Goal: Task Accomplishment & Management: Use online tool/utility

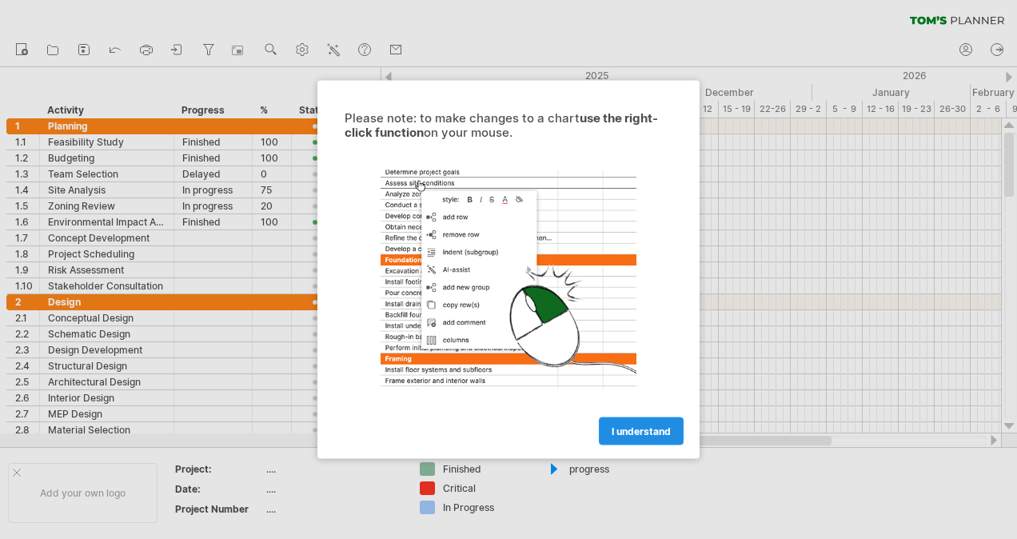
click at [620, 430] on span "I understand" at bounding box center [640, 431] width 59 height 12
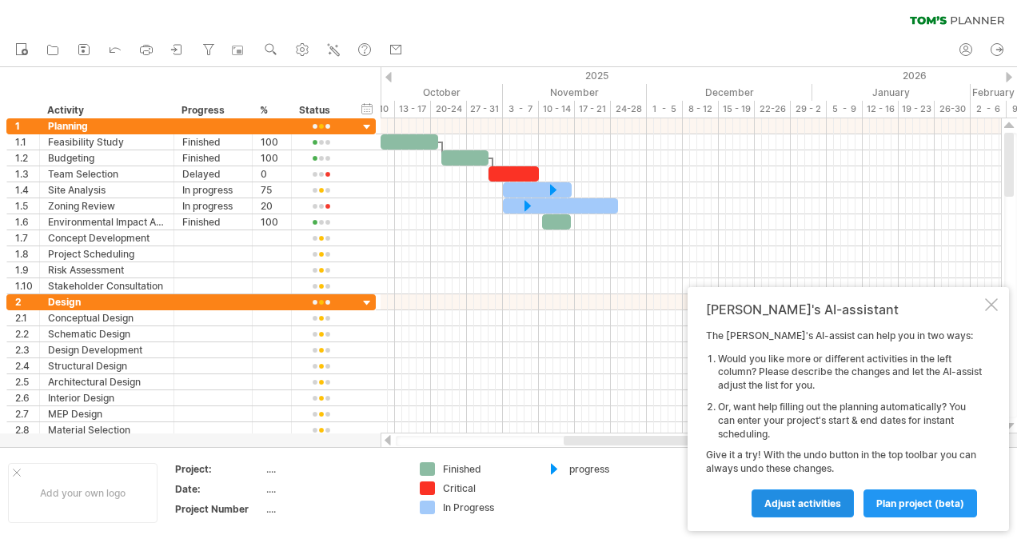
click at [822, 500] on span "Adjust activities" at bounding box center [802, 503] width 77 height 12
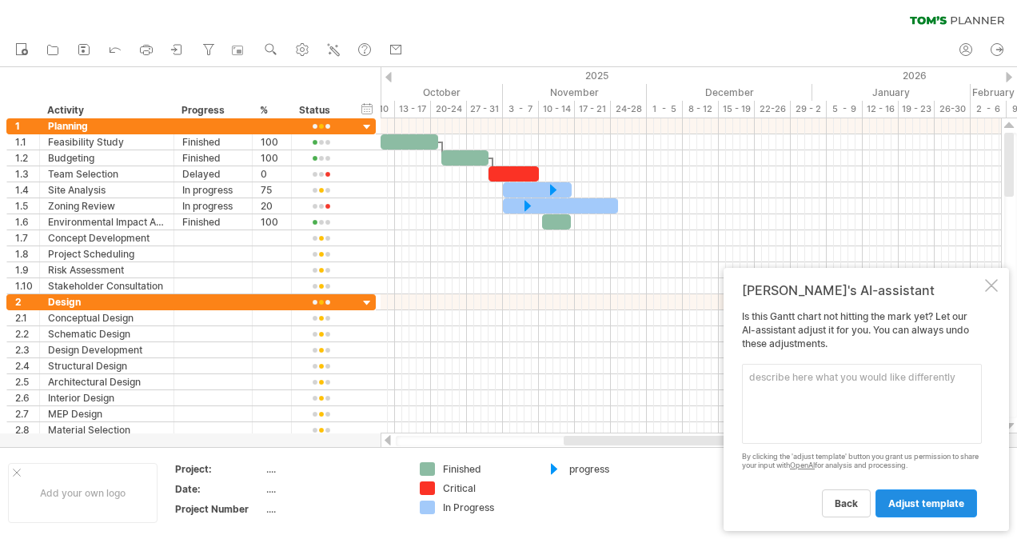
click at [922, 500] on span "adjust template" at bounding box center [926, 503] width 76 height 12
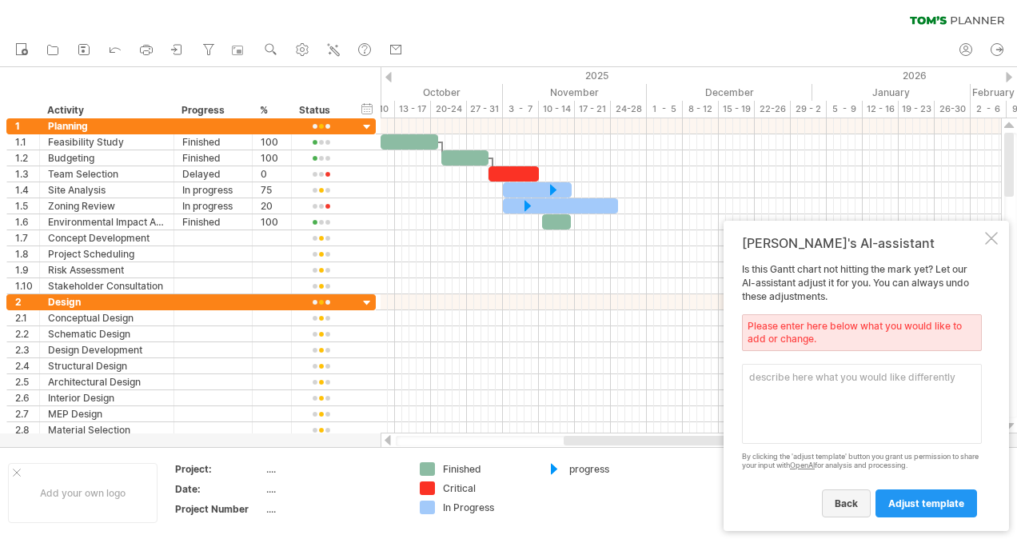
click at [852, 508] on link "back" at bounding box center [846, 503] width 49 height 28
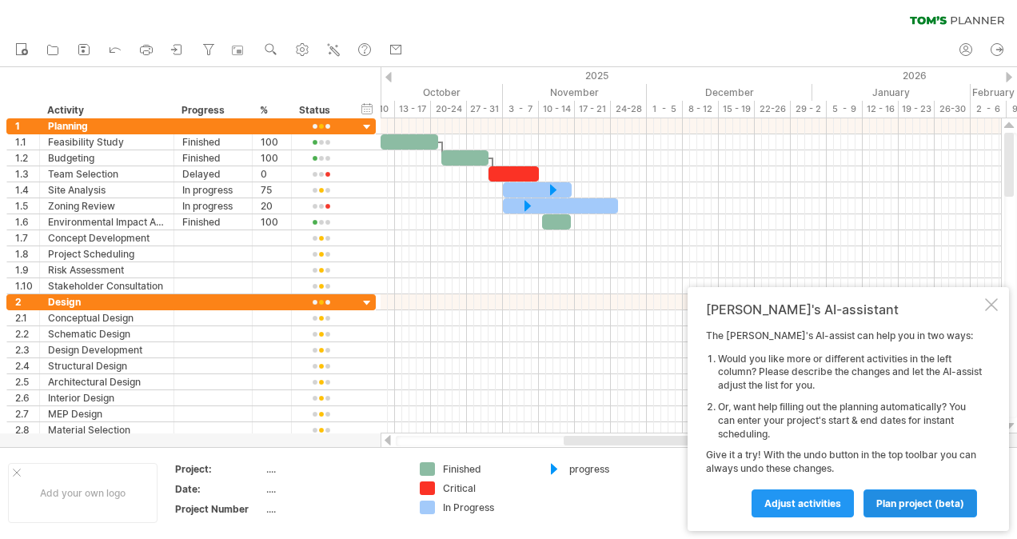
click at [883, 507] on span "plan project (beta)" at bounding box center [920, 503] width 88 height 12
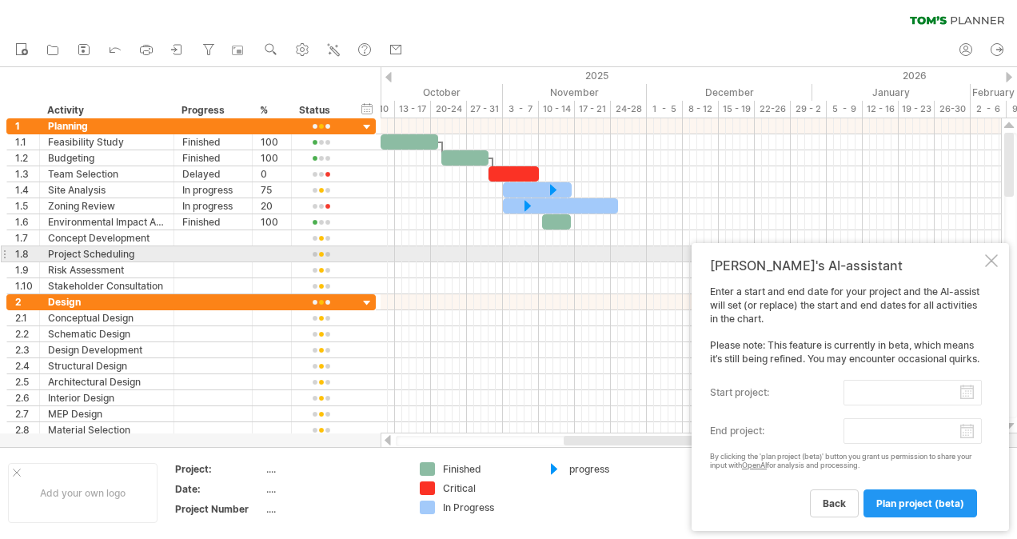
click at [986, 254] on div at bounding box center [991, 260] width 13 height 13
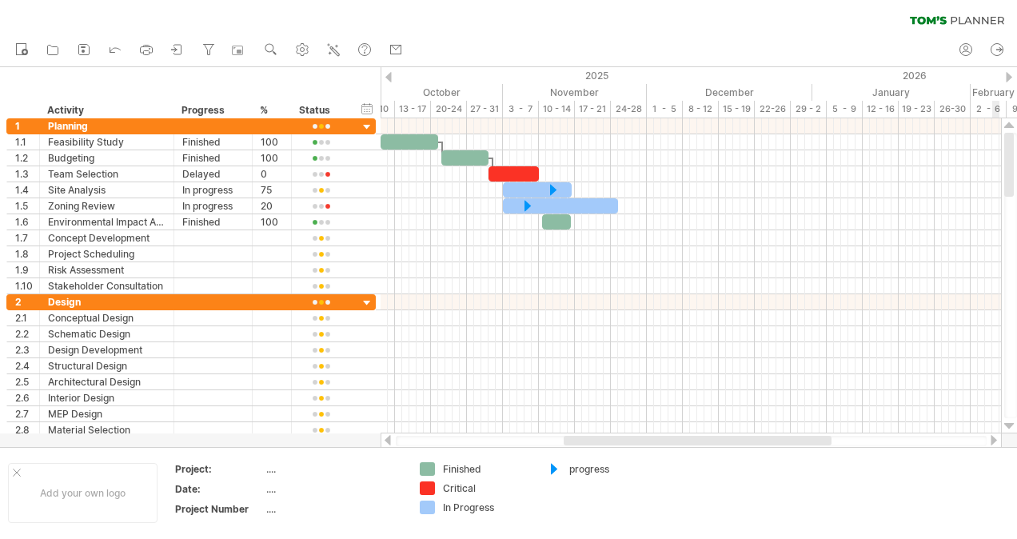
drag, startPoint x: 1012, startPoint y: 170, endPoint x: 1019, endPoint y: 70, distance: 100.2
click at [1016, 70] on html "progress(100%) Trying to reach [DOMAIN_NAME] Connected again... 0% clear filter…" at bounding box center [508, 271] width 1017 height 542
click at [82, 52] on rect at bounding box center [83, 51] width 3 height 3
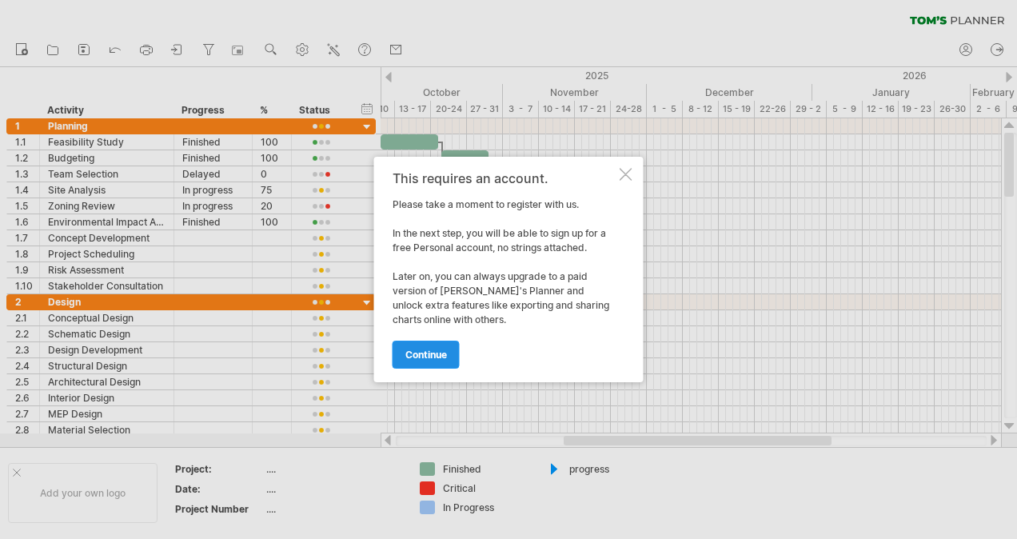
click at [427, 342] on link "continue" at bounding box center [425, 354] width 67 height 28
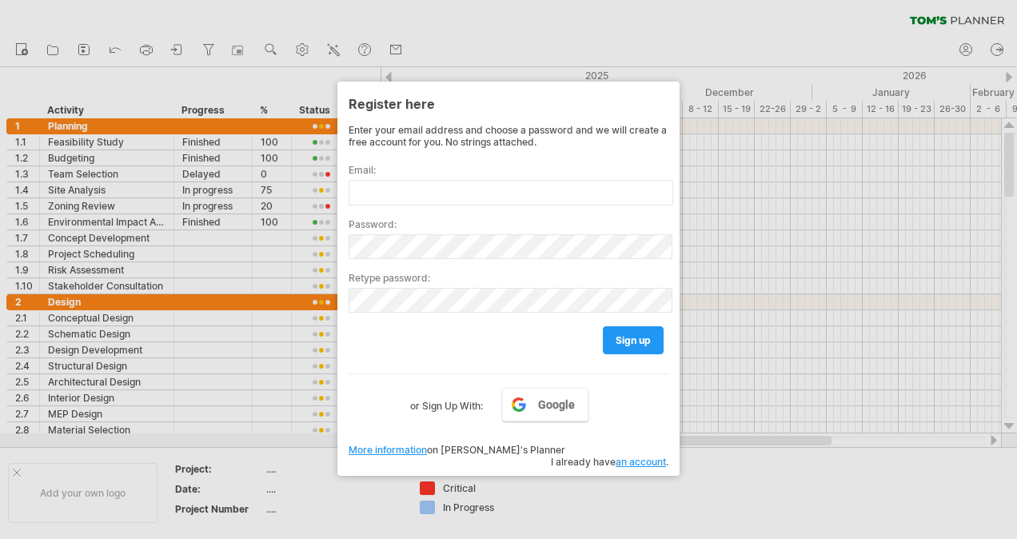
click at [649, 42] on div at bounding box center [508, 269] width 1017 height 539
click at [491, 14] on div at bounding box center [508, 269] width 1017 height 539
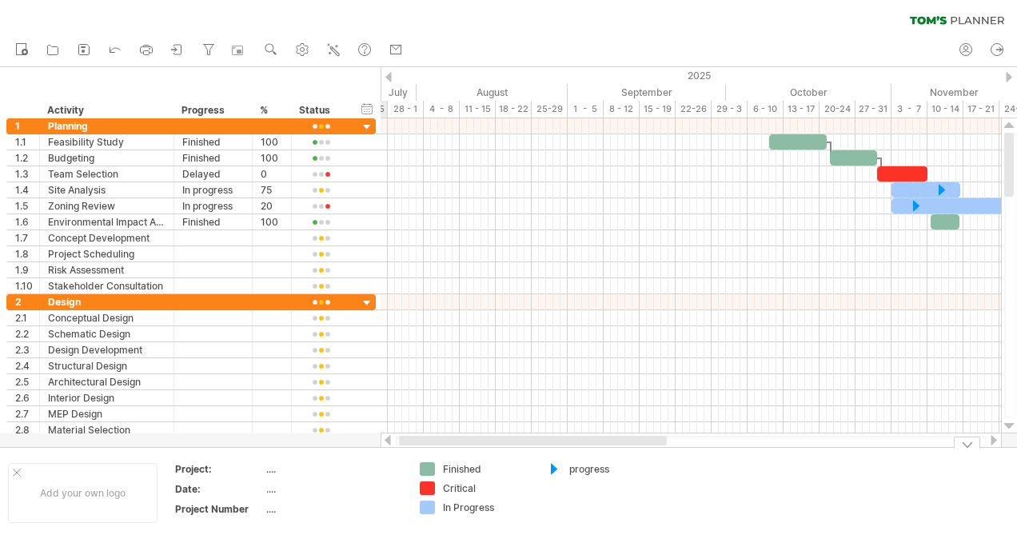
drag, startPoint x: 596, startPoint y: 439, endPoint x: 379, endPoint y: 452, distance: 217.8
click at [377, 454] on div "Trying to reach [DOMAIN_NAME] Connected again... 0% clear filter new 1" at bounding box center [508, 269] width 1017 height 539
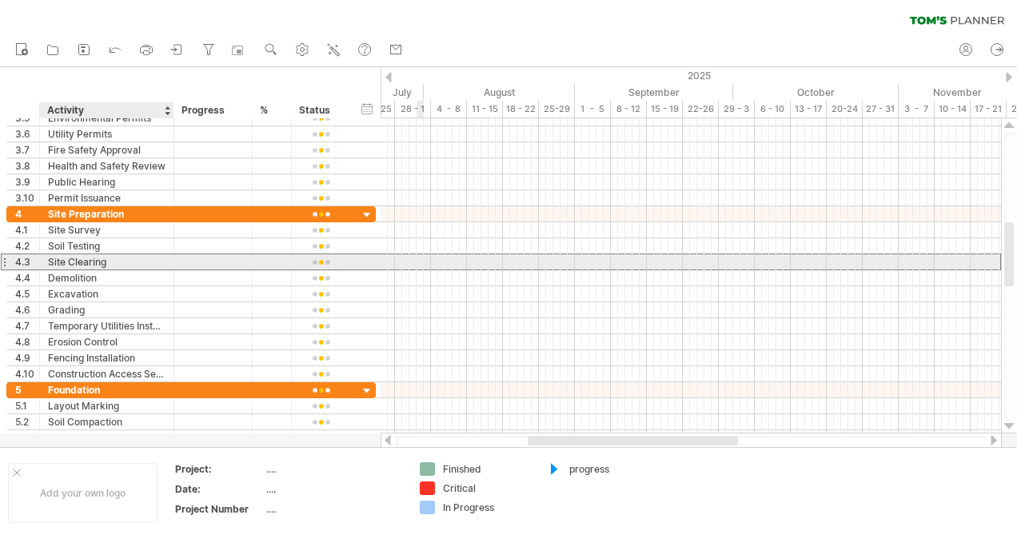
click at [105, 255] on div "Site Clearing" at bounding box center [106, 261] width 117 height 15
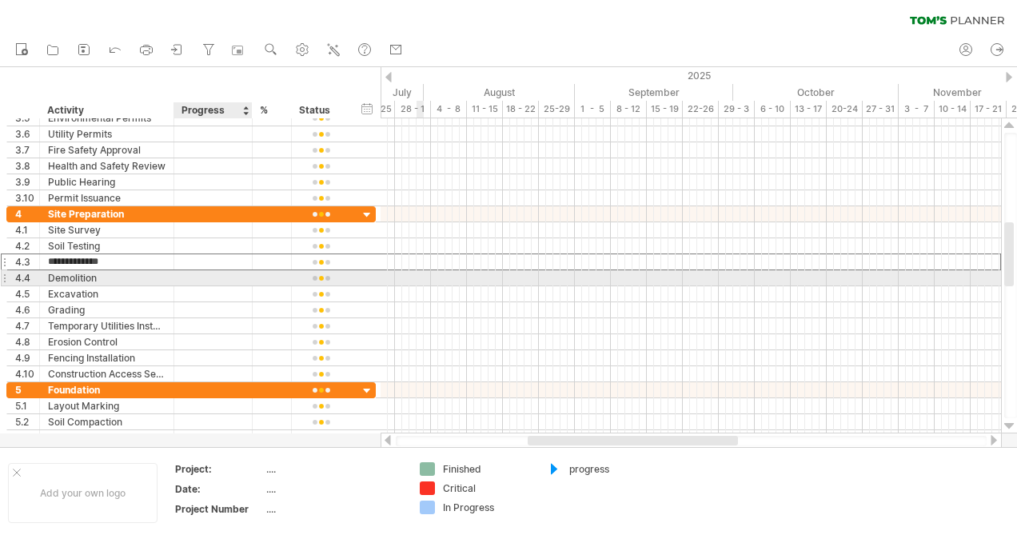
click at [200, 281] on div at bounding box center [213, 277] width 62 height 15
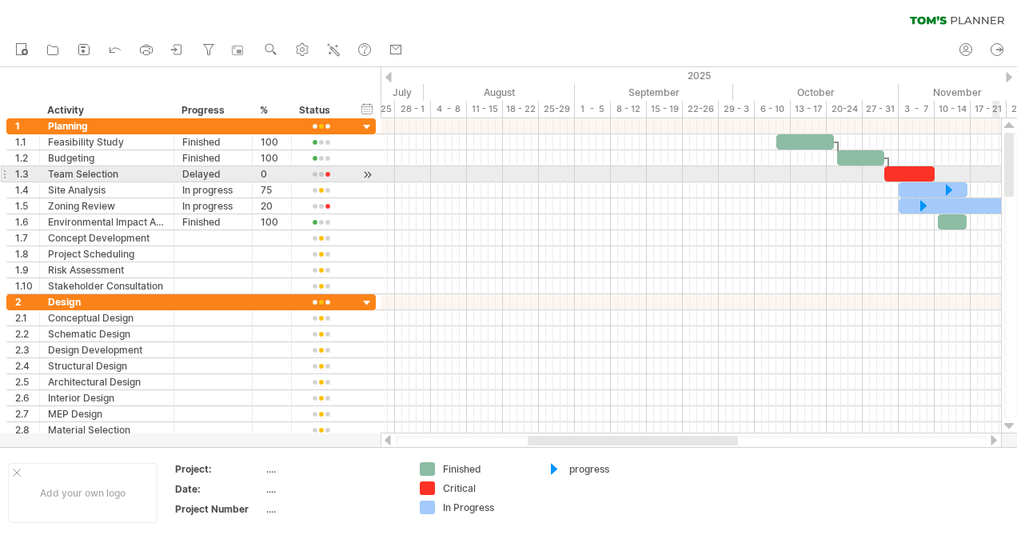
drag, startPoint x: 1009, startPoint y: 269, endPoint x: 1015, endPoint y: 174, distance: 94.5
click at [1015, 174] on div at bounding box center [1010, 275] width 13 height 285
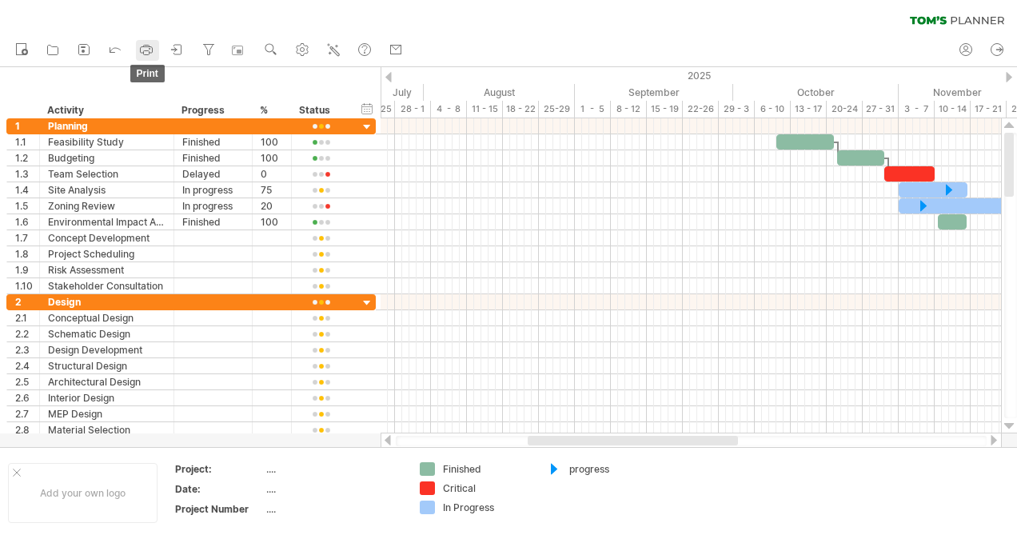
click at [146, 51] on icon at bounding box center [146, 50] width 16 height 16
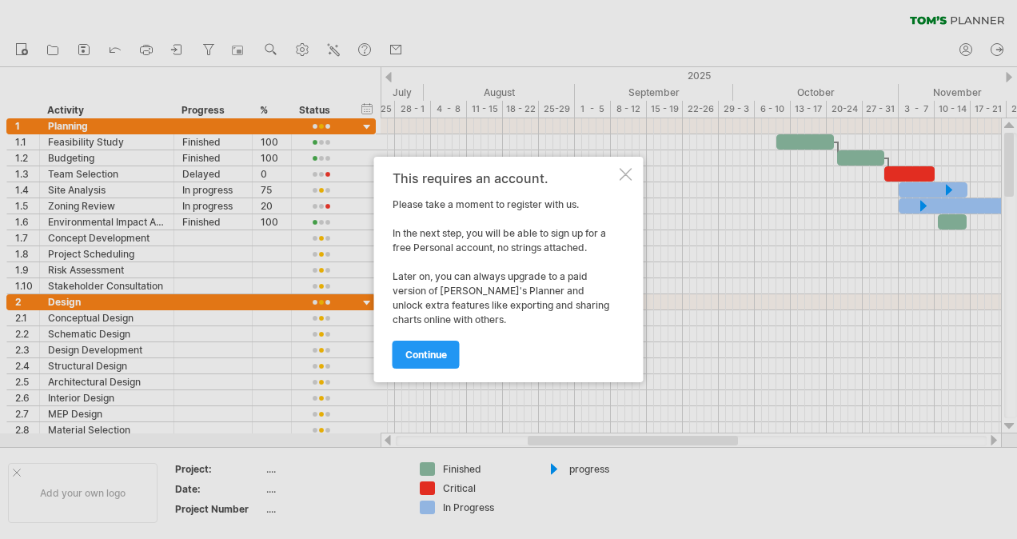
click at [625, 174] on div at bounding box center [625, 174] width 13 height 13
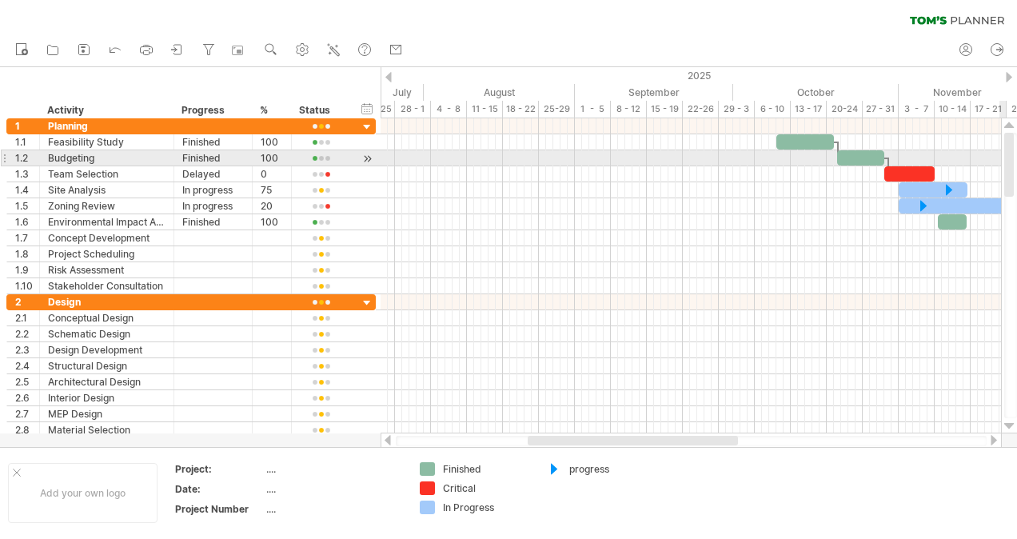
click at [1013, 162] on div at bounding box center [1009, 165] width 10 height 64
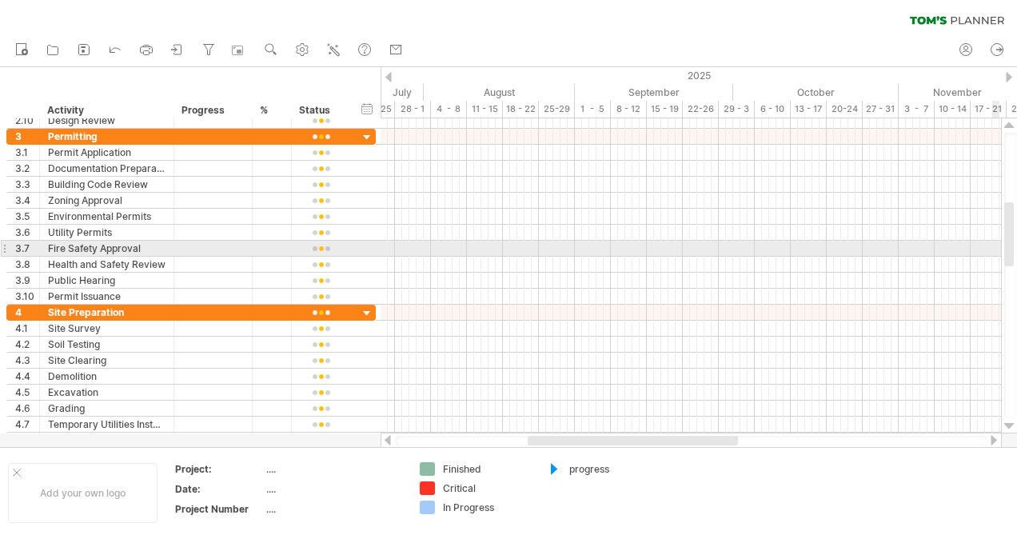
drag, startPoint x: 1012, startPoint y: 177, endPoint x: 1013, endPoint y: 247, distance: 69.6
click at [1013, 247] on div at bounding box center [1010, 275] width 13 height 285
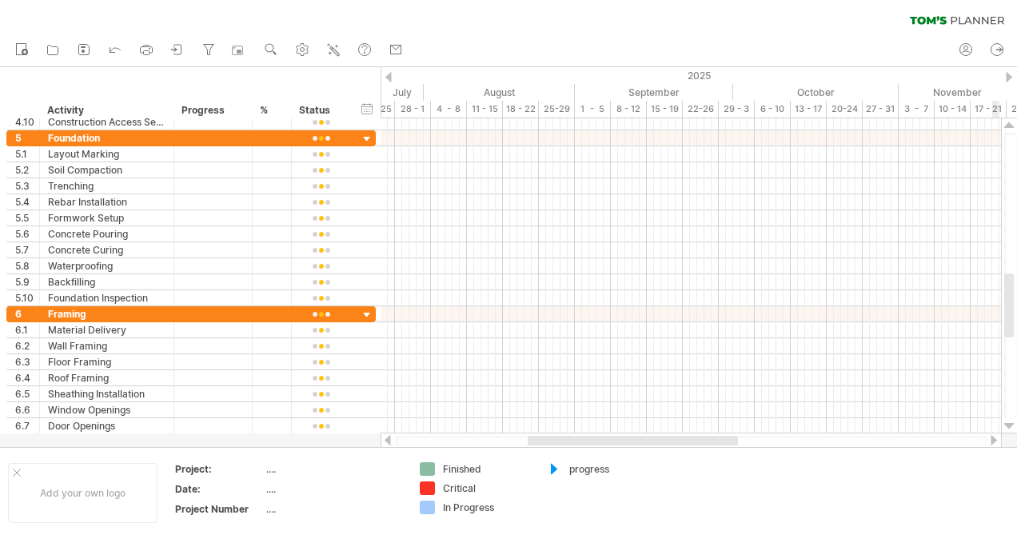
drag, startPoint x: 1015, startPoint y: 214, endPoint x: 1019, endPoint y: 282, distance: 68.1
click at [1016, 282] on html "progress(100%) Trying to reach [DOMAIN_NAME] Connected again... 0% clear filter…" at bounding box center [508, 271] width 1017 height 542
